Goal: Task Accomplishment & Management: Use online tool/utility

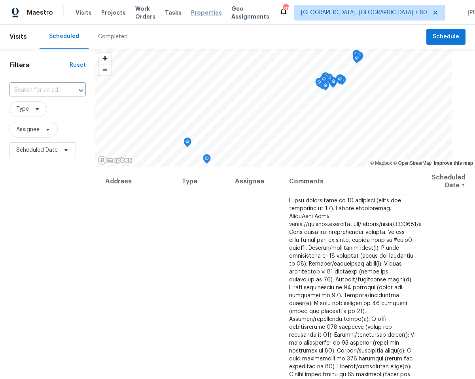
click at [200, 14] on span "Properties" at bounding box center [206, 13] width 31 height 8
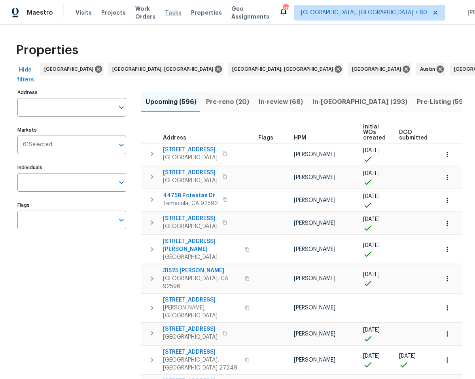
click at [180, 14] on span "Tasks" at bounding box center [173, 13] width 17 height 6
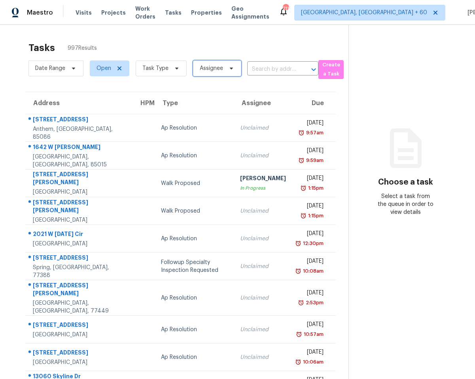
click at [214, 72] on span "Assignee" at bounding box center [217, 69] width 48 height 16
click at [163, 72] on span "Task Type" at bounding box center [155, 68] width 26 height 8
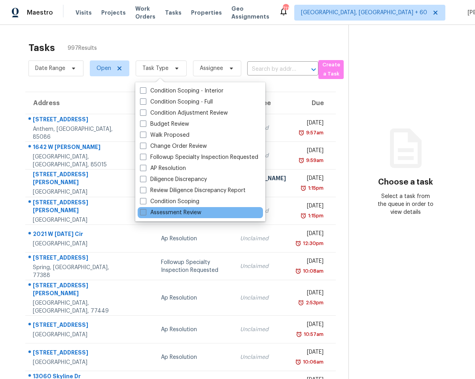
click at [141, 209] on span at bounding box center [143, 212] width 6 height 6
click at [141, 209] on input "Assessment Review" at bounding box center [142, 211] width 5 height 5
checkbox input "true"
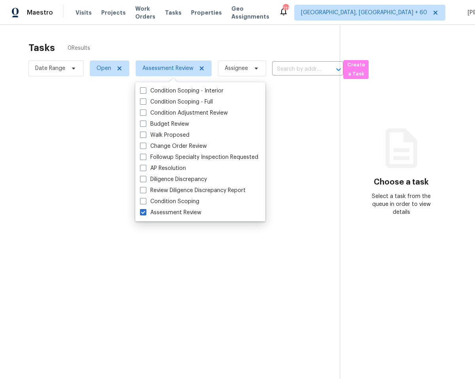
click at [95, 47] on div at bounding box center [237, 189] width 475 height 379
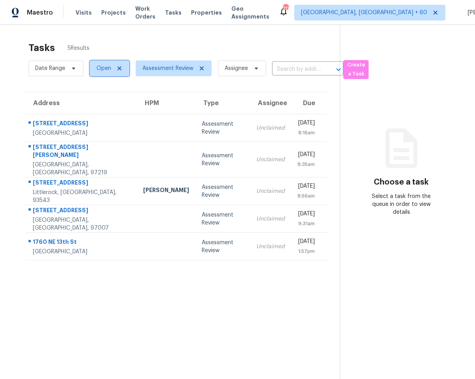
click at [108, 65] on span "Open" at bounding box center [103, 68] width 15 height 8
click at [109, 101] on label "Closed" at bounding box center [108, 102] width 28 height 8
click at [99, 101] on input "Closed" at bounding box center [96, 100] width 5 height 5
checkbox input "true"
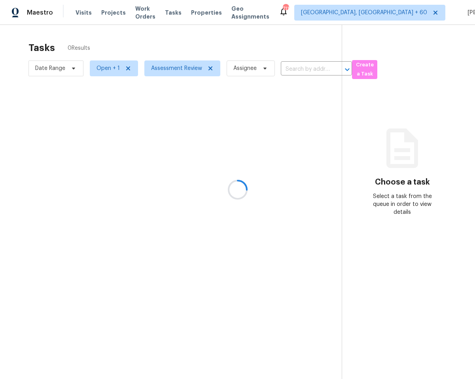
click at [117, 51] on div at bounding box center [237, 189] width 475 height 379
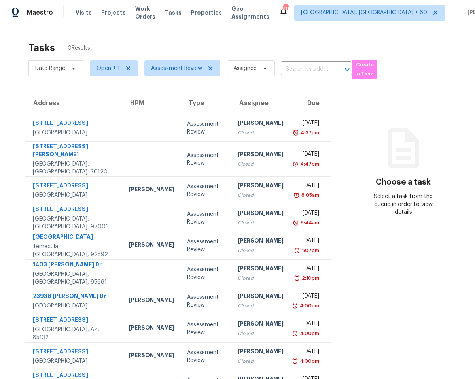
drag, startPoint x: 67, startPoint y: 47, endPoint x: 117, endPoint y: 48, distance: 50.2
click at [108, 48] on div "Tasks 0 Results" at bounding box center [186, 48] width 316 height 21
click at [117, 48] on div "Tasks 0 Results" at bounding box center [186, 48] width 316 height 21
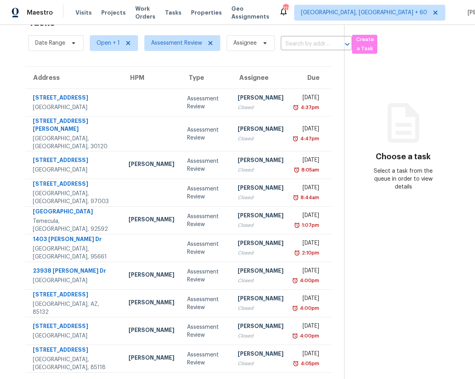
scroll to position [40, 0]
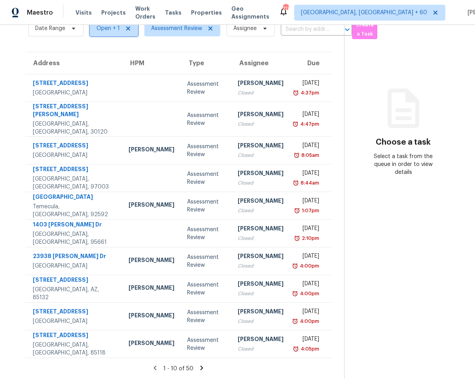
click at [103, 32] on span "Open + 1" at bounding box center [114, 29] width 48 height 16
click at [112, 61] on label "Closed" at bounding box center [108, 62] width 28 height 8
click at [99, 61] on input "Closed" at bounding box center [96, 60] width 5 height 5
checkbox input "false"
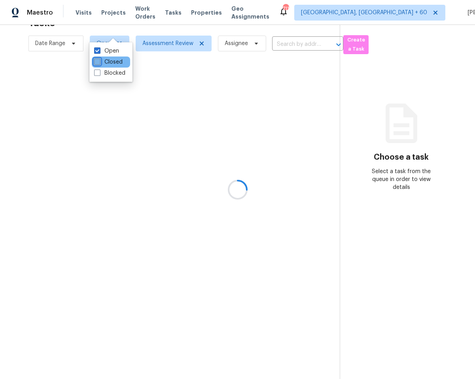
scroll to position [25, 0]
click at [68, 57] on div at bounding box center [237, 189] width 475 height 379
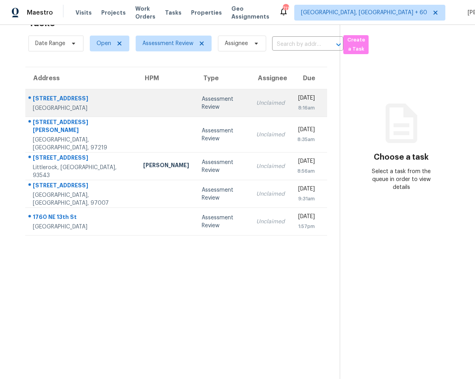
click at [137, 106] on td at bounding box center [166, 103] width 59 height 28
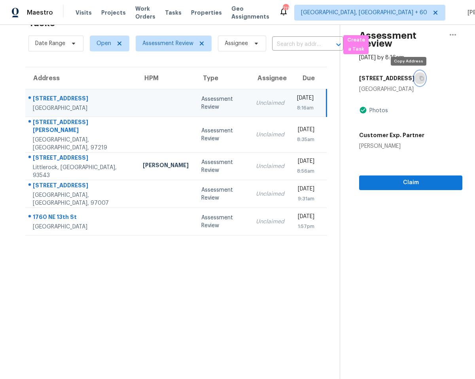
click at [419, 79] on icon "button" at bounding box center [421, 78] width 5 height 5
click at [110, 37] on span "Open" at bounding box center [110, 44] width 40 height 16
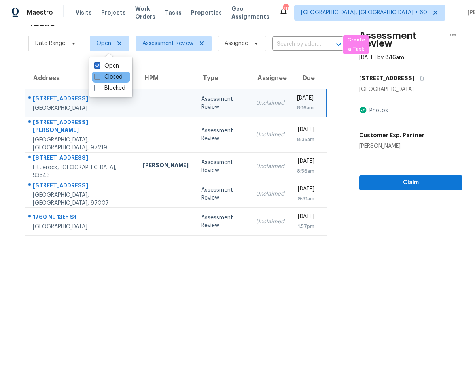
click at [106, 76] on label "Closed" at bounding box center [108, 77] width 28 height 8
click at [99, 76] on input "Closed" at bounding box center [96, 75] width 5 height 5
checkbox input "true"
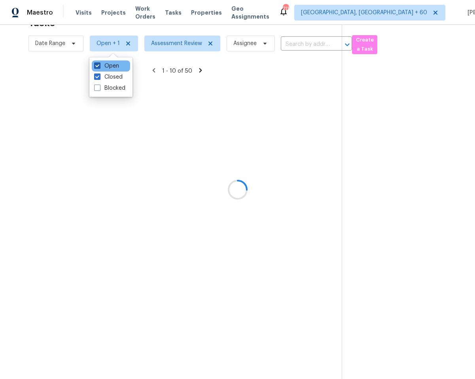
click at [96, 69] on label "Open" at bounding box center [106, 66] width 25 height 8
click at [96, 67] on input "Open" at bounding box center [96, 64] width 5 height 5
checkbox input "false"
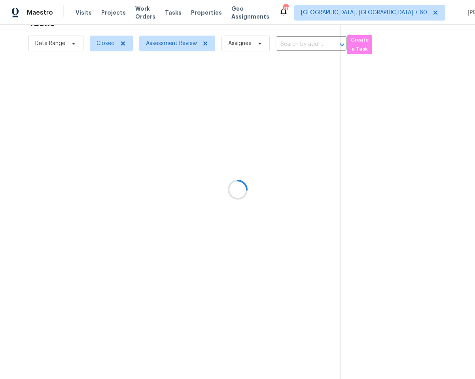
click at [61, 72] on div at bounding box center [237, 189] width 475 height 379
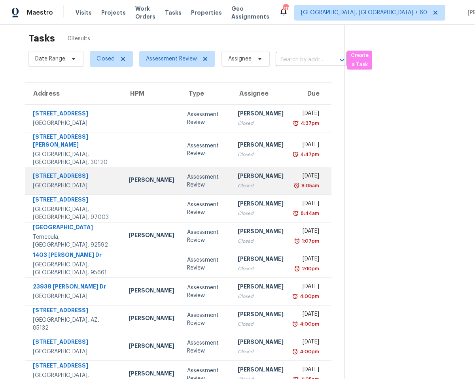
scroll to position [25, 0]
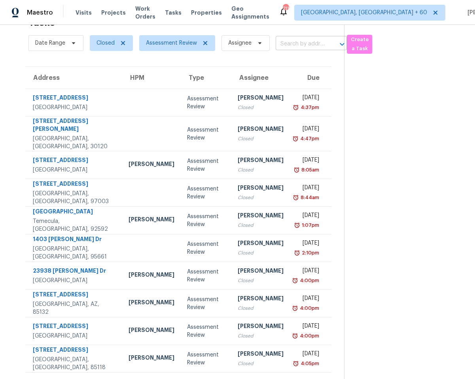
click at [295, 45] on input "text" at bounding box center [300, 44] width 49 height 12
click at [250, 56] on section "Tasks 45 Results Date Range Closed Assessment Review Assignee ​ Create a Task A…" at bounding box center [178, 203] width 331 height 382
click at [42, 45] on span "Date Range" at bounding box center [50, 43] width 30 height 8
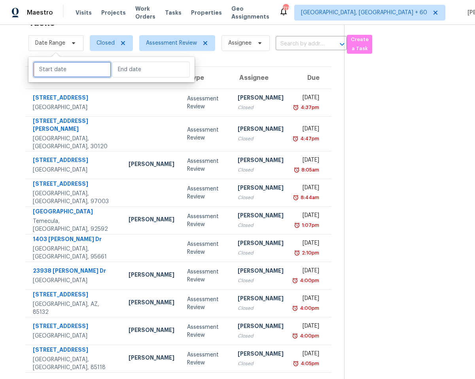
click at [56, 71] on input "text" at bounding box center [72, 70] width 78 height 16
select select "8"
select select "2025"
select select "9"
select select "2025"
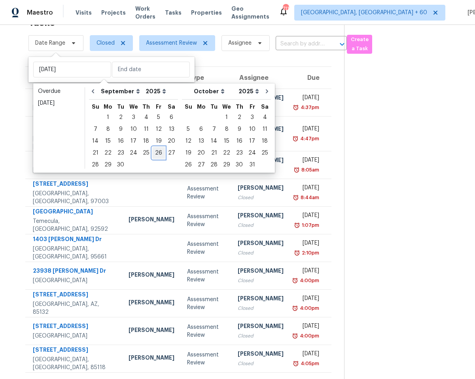
click at [159, 153] on div "26" at bounding box center [158, 152] width 13 height 11
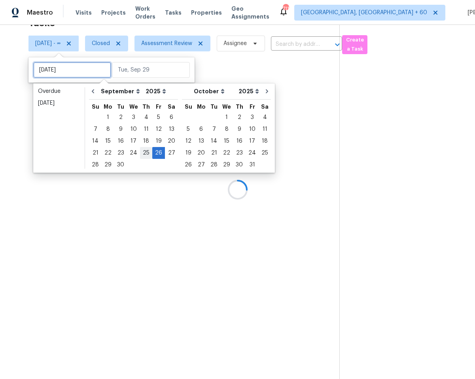
type input "Thu, Sep 25"
type input "Fri, Sep 26"
click at [106, 164] on div "29" at bounding box center [108, 164] width 13 height 11
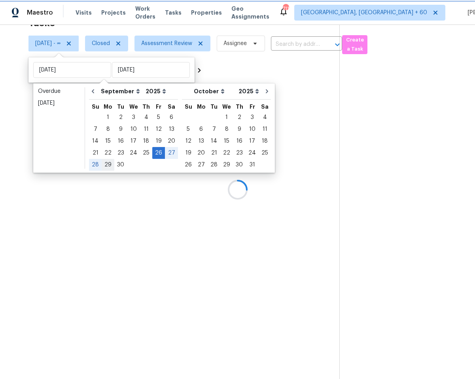
type input "Mon, Sep 29"
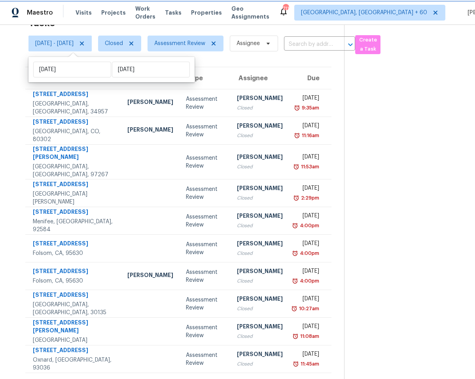
scroll to position [25, 0]
click at [219, 62] on section "Tasks 24 Results Fri, Sep 26 - Mon, Sep 29 Closed Assessment Review Assignee ​ …" at bounding box center [178, 203] width 331 height 382
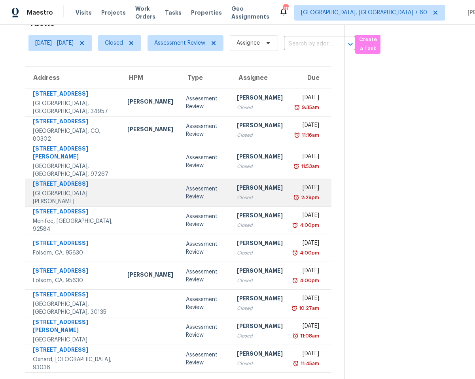
scroll to position [33, 0]
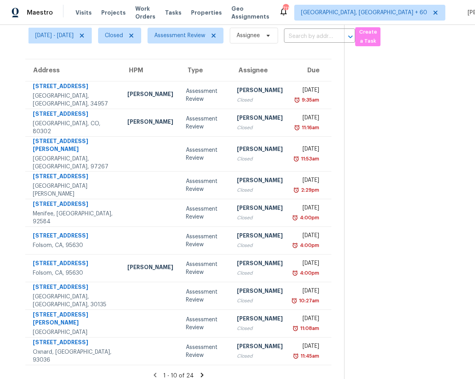
click at [201, 372] on icon at bounding box center [202, 375] width 7 height 7
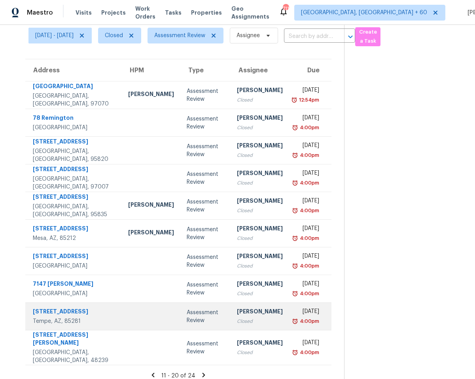
click at [147, 325] on td at bounding box center [151, 317] width 59 height 28
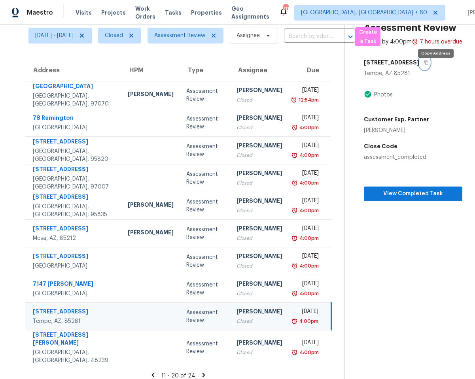
click at [428, 65] on icon "button" at bounding box center [426, 63] width 4 height 4
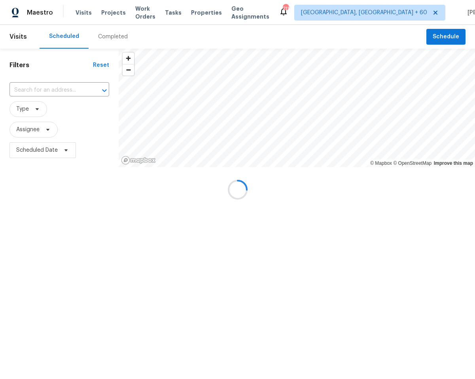
click at [182, 13] on div at bounding box center [237, 189] width 475 height 379
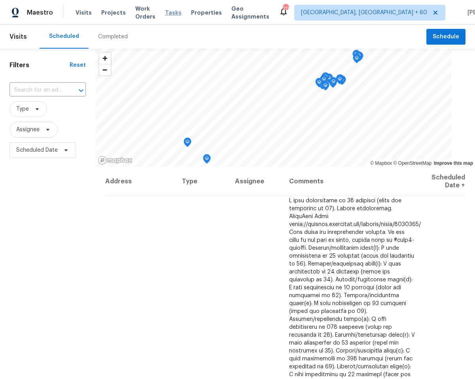
click at [179, 13] on span "Tasks" at bounding box center [173, 13] width 17 height 6
